Goal: Task Accomplishment & Management: Use online tool/utility

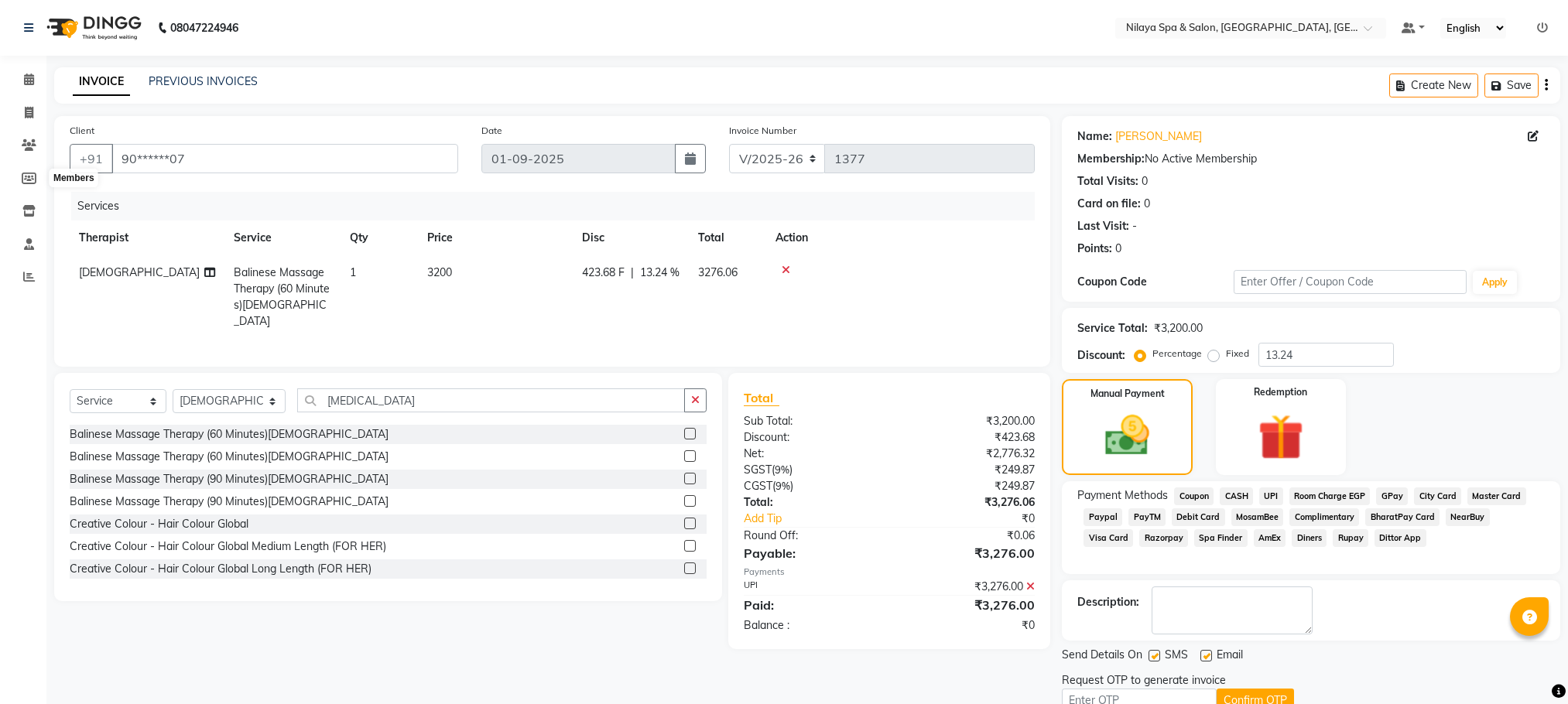
select select "7983"
select select "service"
select select "85437"
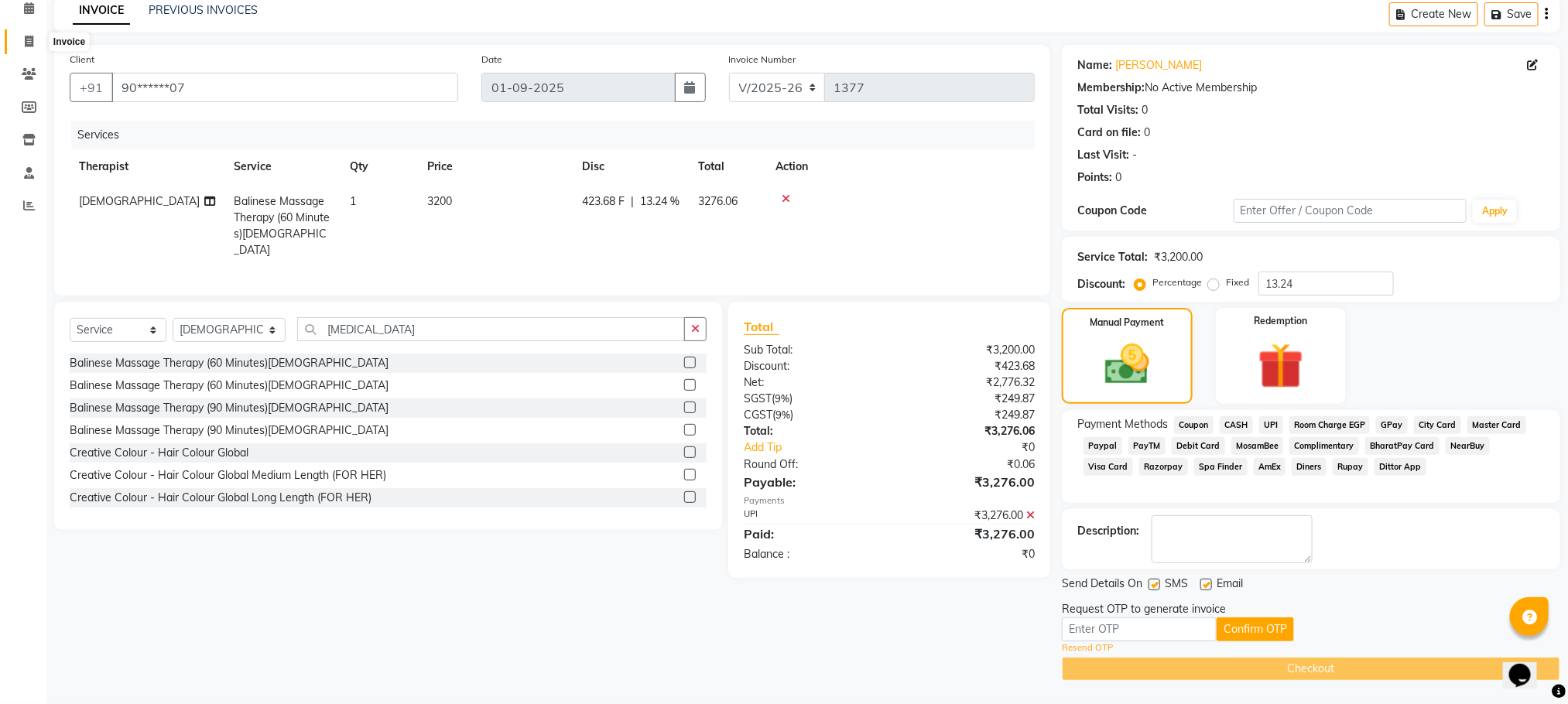
click at [30, 36] on icon at bounding box center [29, 41] width 8 height 12
click at [28, 42] on icon at bounding box center [29, 41] width 8 height 12
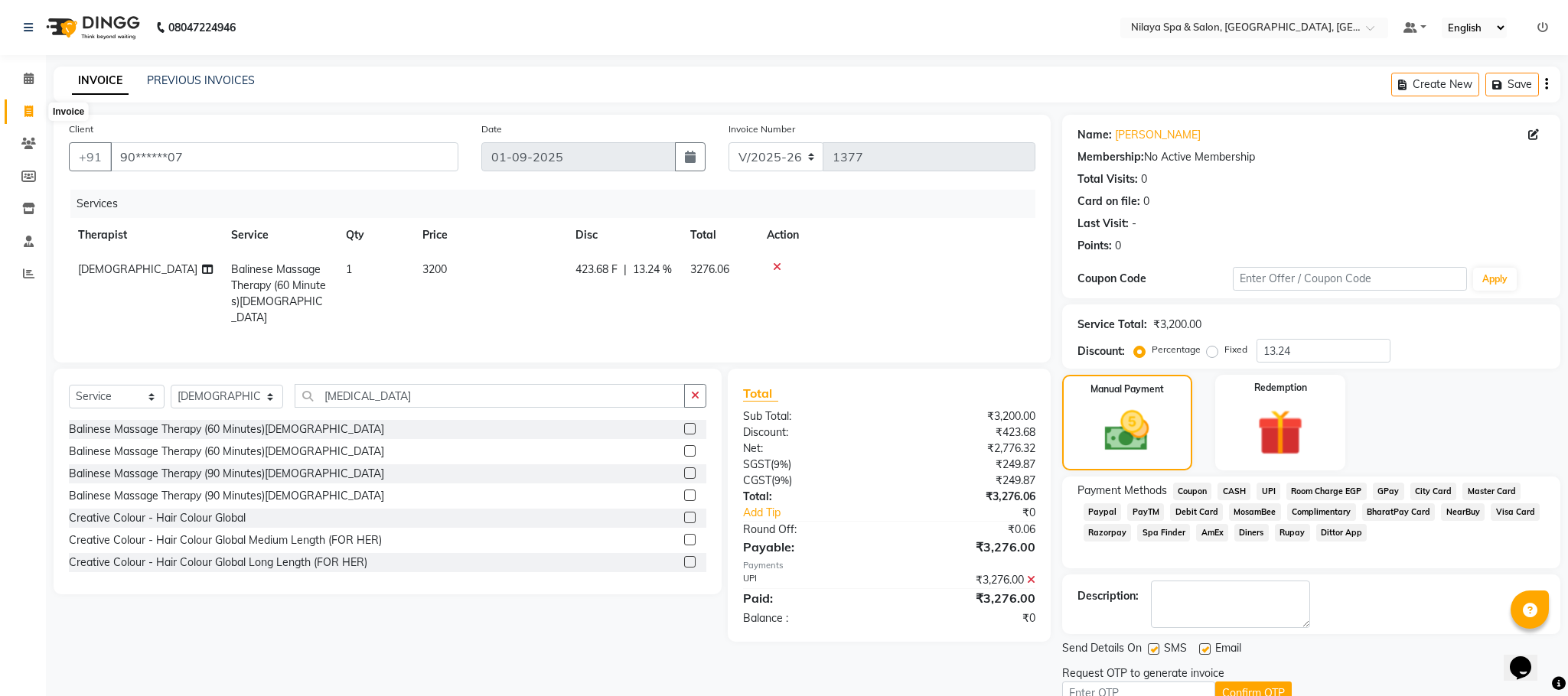
select select "service"
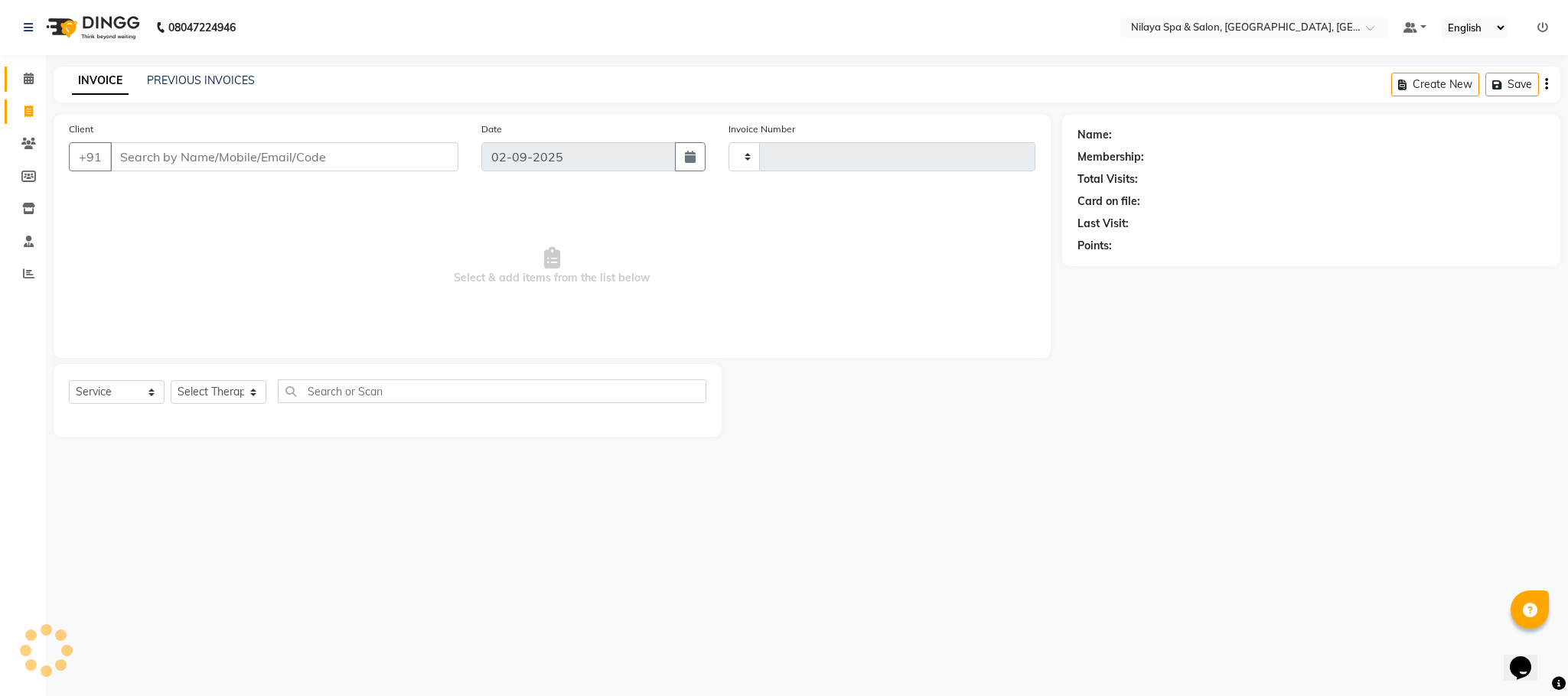
drag, startPoint x: 0, startPoint y: 99, endPoint x: 6, endPoint y: 70, distance: 29.6
click at [1, 81] on ul "Calendar Invoice Clients Members Inventory Staff Reports Completed InProgress U…" at bounding box center [23, 181] width 46 height 236
type input "1377"
select select "7983"
click at [34, 81] on span at bounding box center [29, 79] width 27 height 18
